Goal: Information Seeking & Learning: Learn about a topic

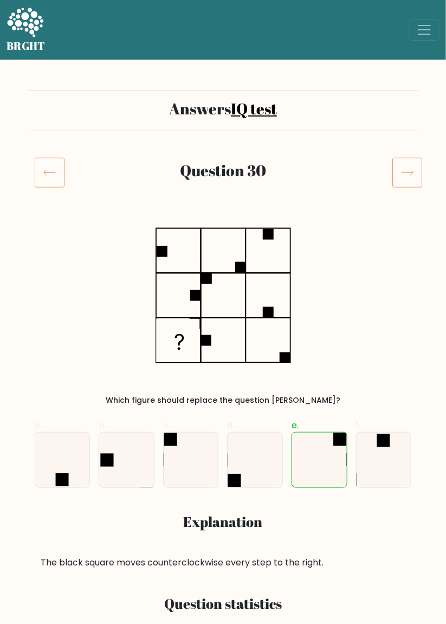
click at [51, 176] on icon at bounding box center [50, 172] width 30 height 30
click at [431, 27] on span "Toggle navigation" at bounding box center [425, 30] width 16 height 16
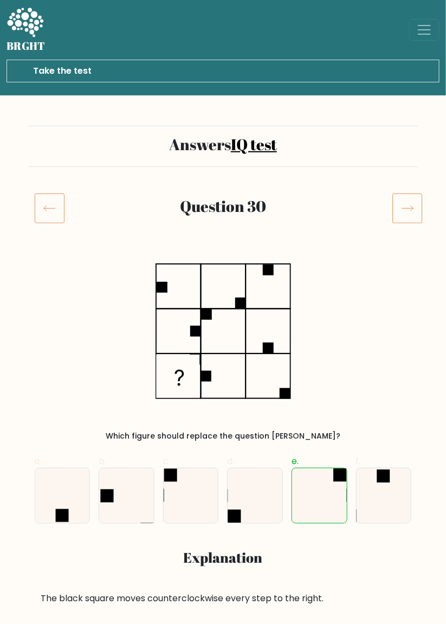
click at [273, 148] on link "IQ test" at bounding box center [254, 144] width 46 height 21
click at [413, 205] on icon at bounding box center [408, 208] width 30 height 30
